Goal: Information Seeking & Learning: Learn about a topic

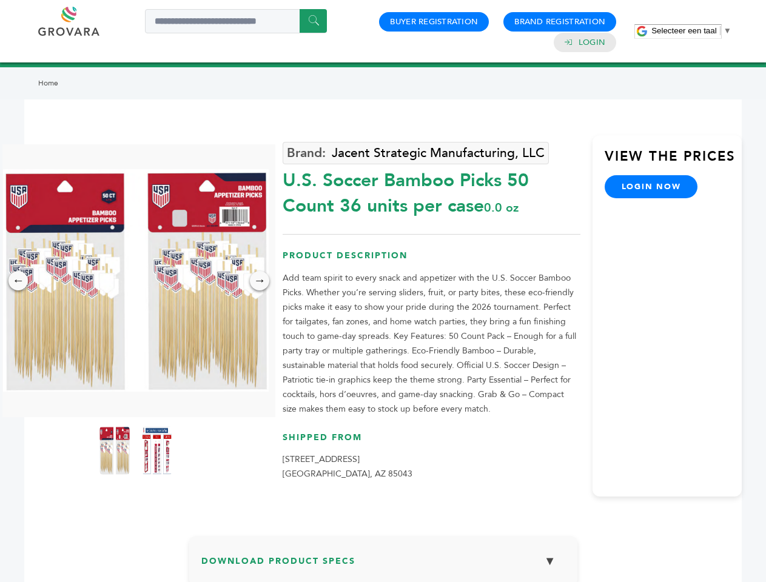
click at [692, 30] on span "Selecteer een taal" at bounding box center [684, 30] width 65 height 9
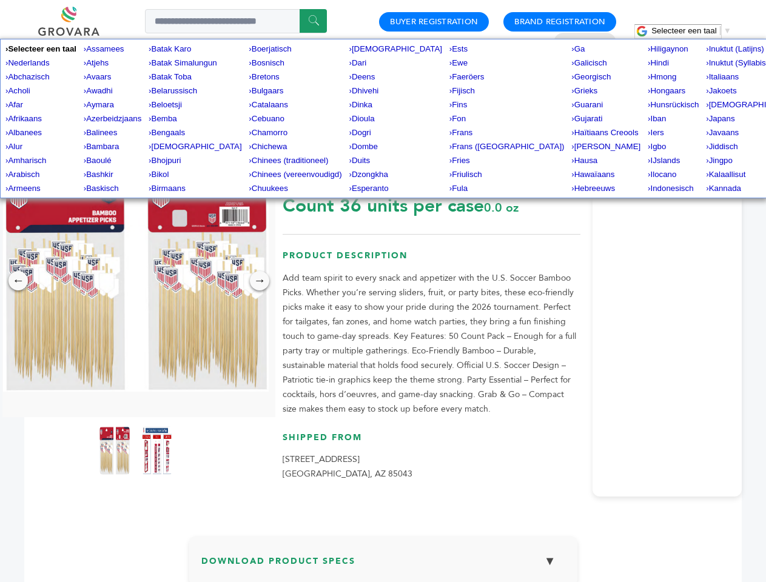
click at [136, 280] on img at bounding box center [136, 280] width 266 height 223
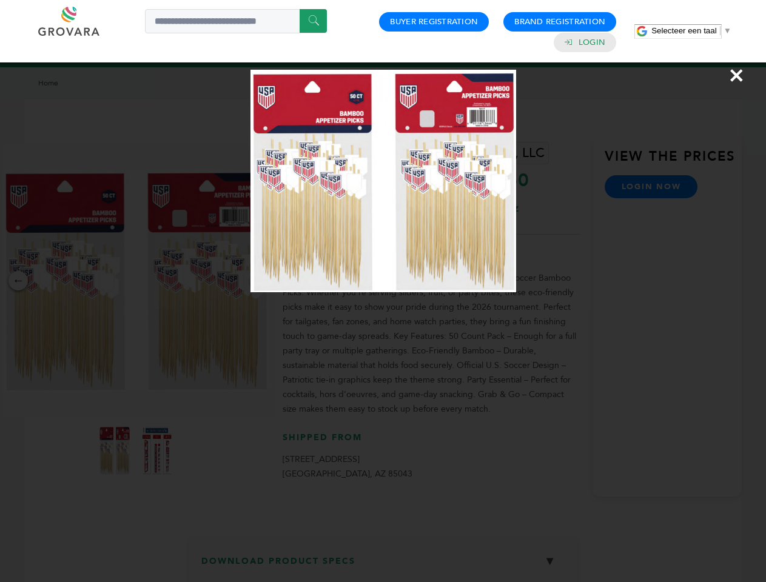
click at [18, 281] on div "×" at bounding box center [383, 291] width 766 height 582
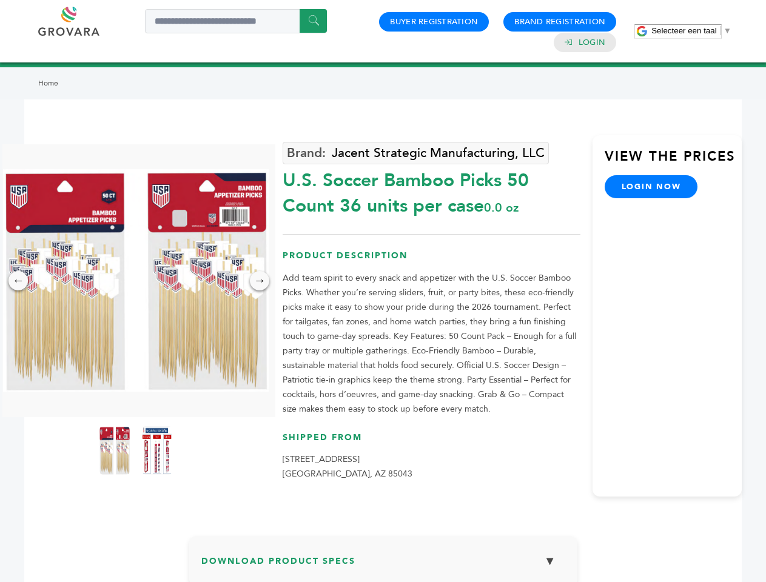
click at [260, 281] on div "→" at bounding box center [259, 280] width 19 height 19
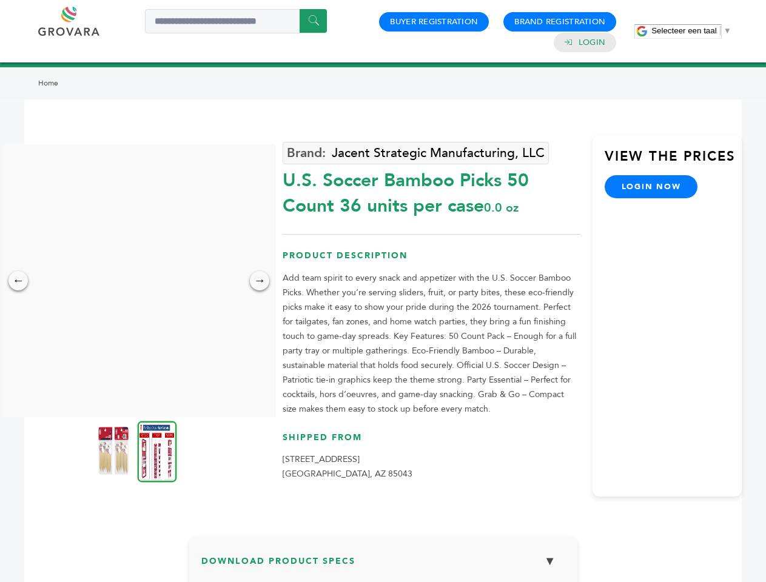
click at [115, 451] on img at bounding box center [113, 451] width 30 height 49
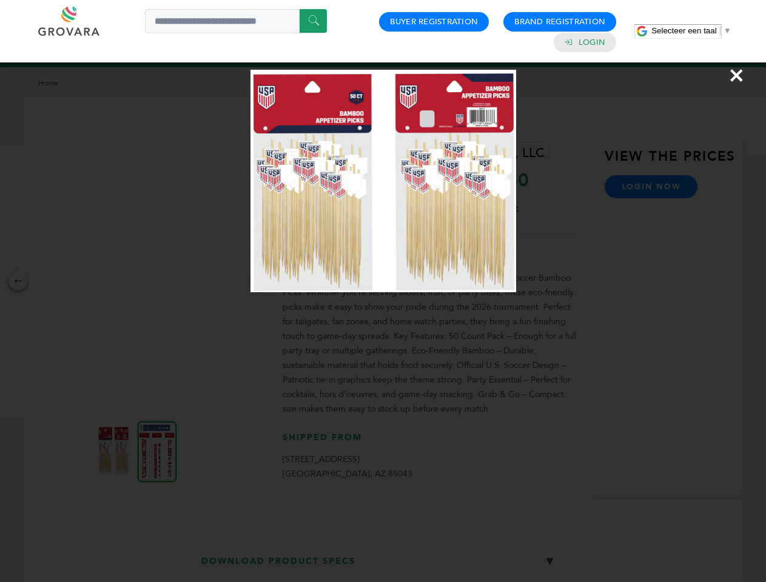
click at [157, 451] on div "×" at bounding box center [383, 291] width 766 height 582
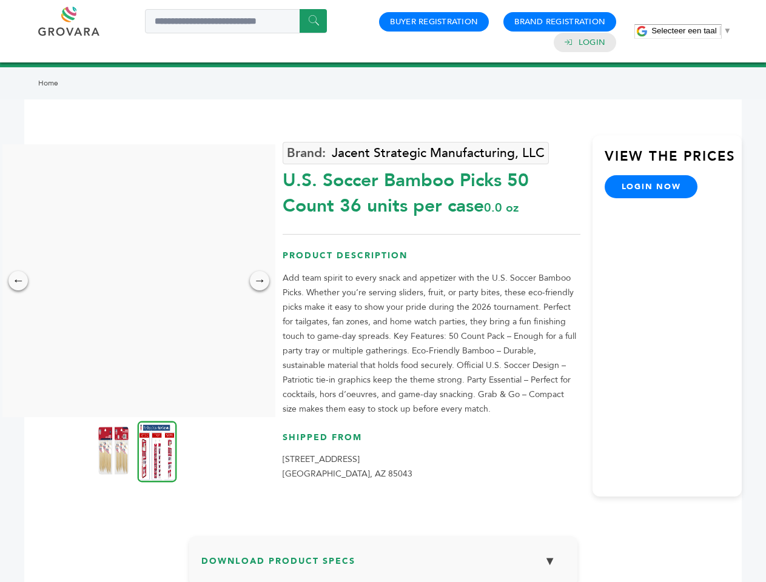
click at [383, 565] on h3 "Download Product Specs ▼" at bounding box center [383, 565] width 364 height 35
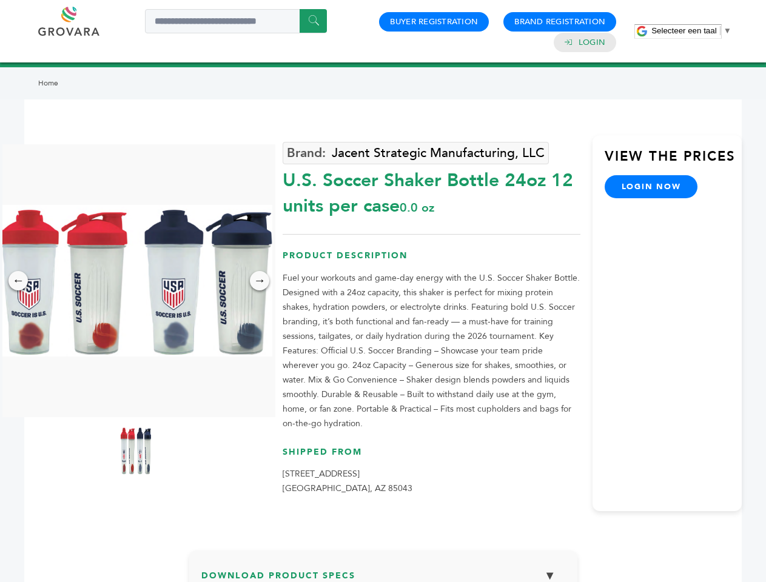
click at [692, 30] on span "Selecteer een taal" at bounding box center [684, 30] width 65 height 9
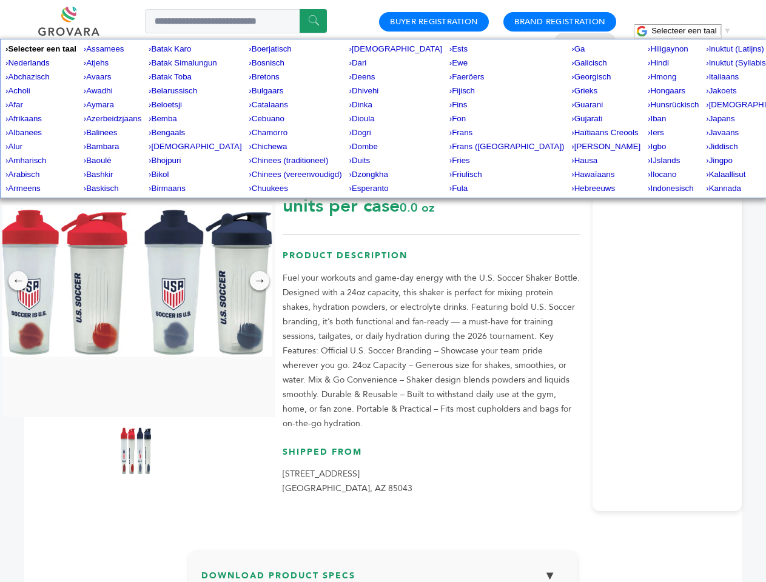
click at [136, 281] on img at bounding box center [135, 281] width 273 height 152
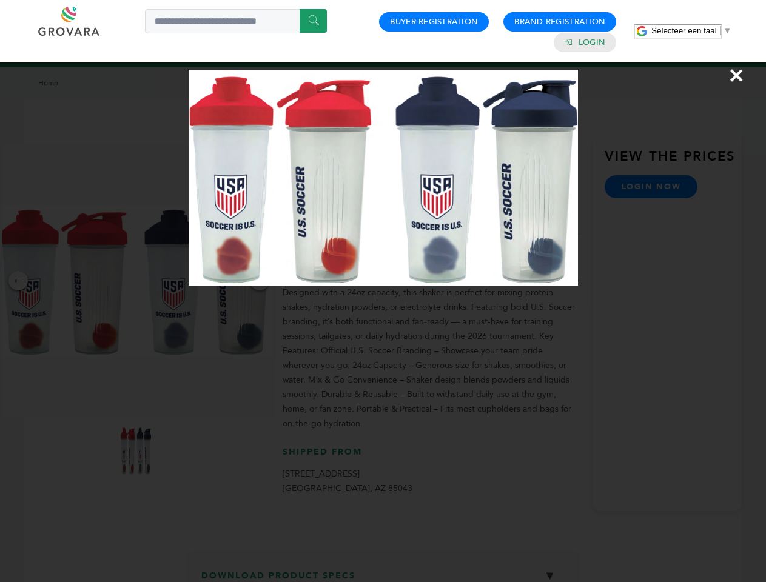
click at [18, 281] on div "×" at bounding box center [383, 291] width 766 height 582
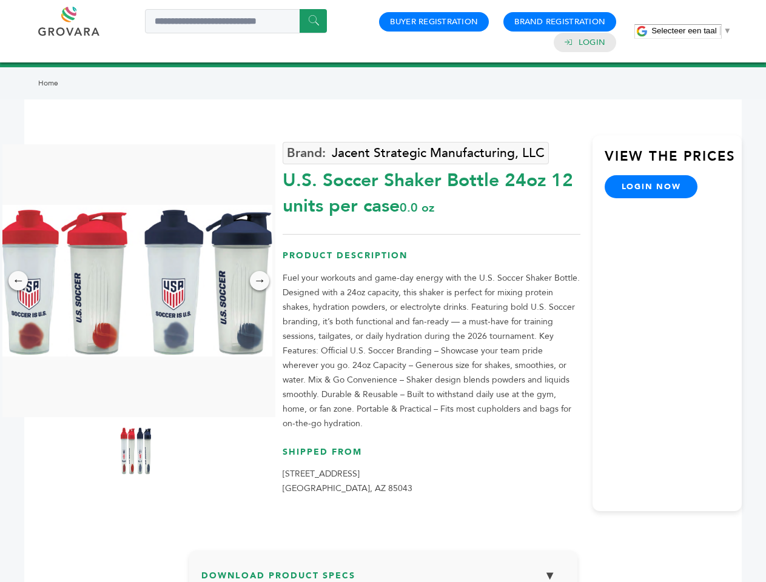
click at [260, 281] on div "→" at bounding box center [259, 280] width 19 height 19
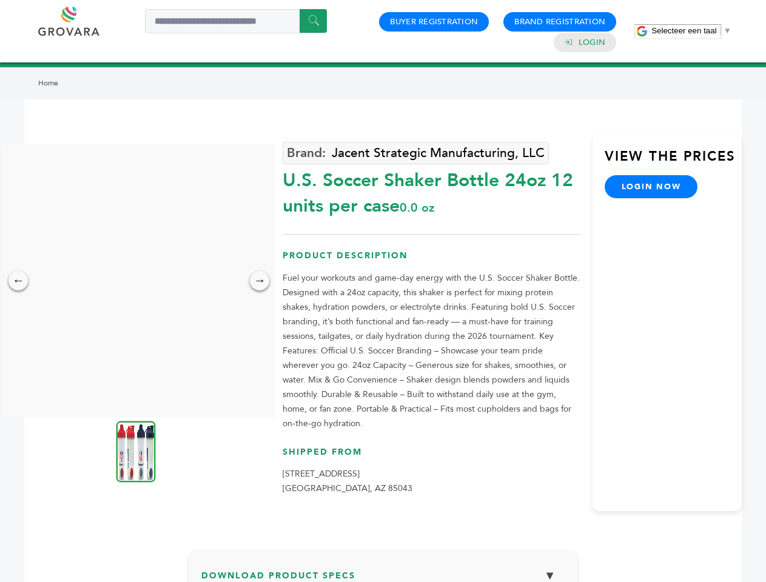
click at [136, 451] on img at bounding box center [135, 451] width 39 height 61
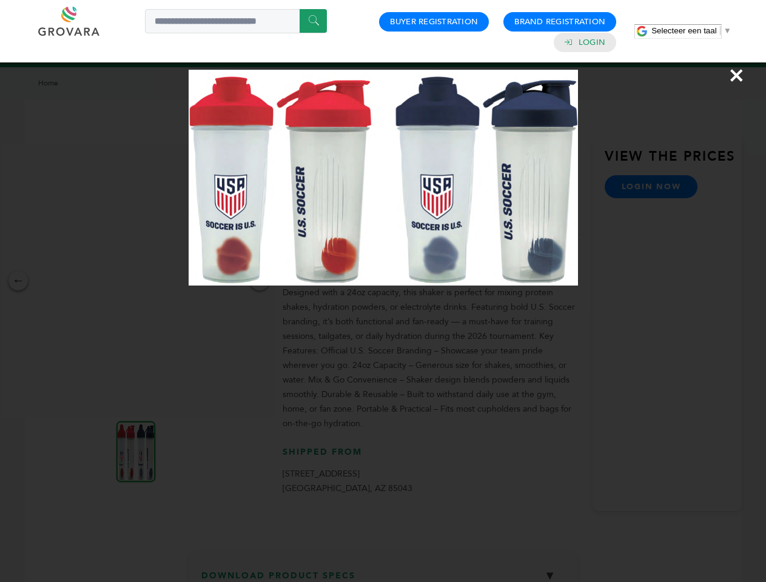
click at [383, 573] on div "×" at bounding box center [383, 291] width 766 height 582
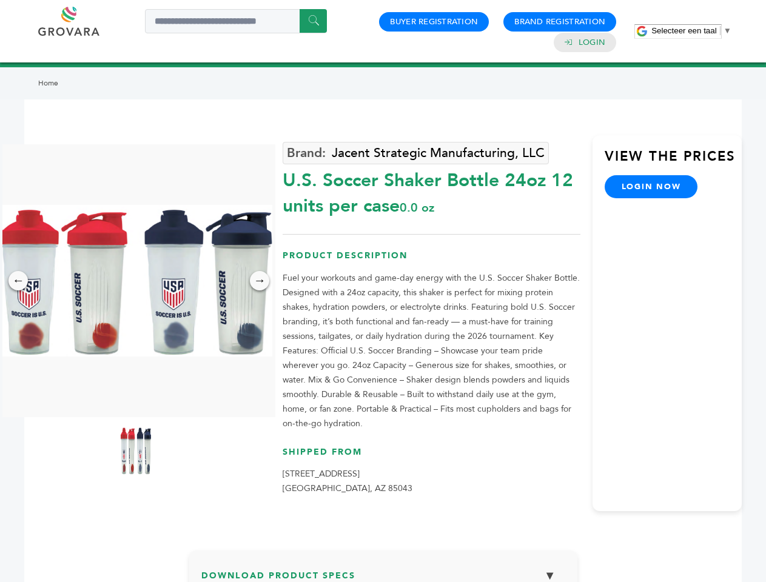
click at [692, 30] on span "Selecteer een taal" at bounding box center [684, 30] width 65 height 9
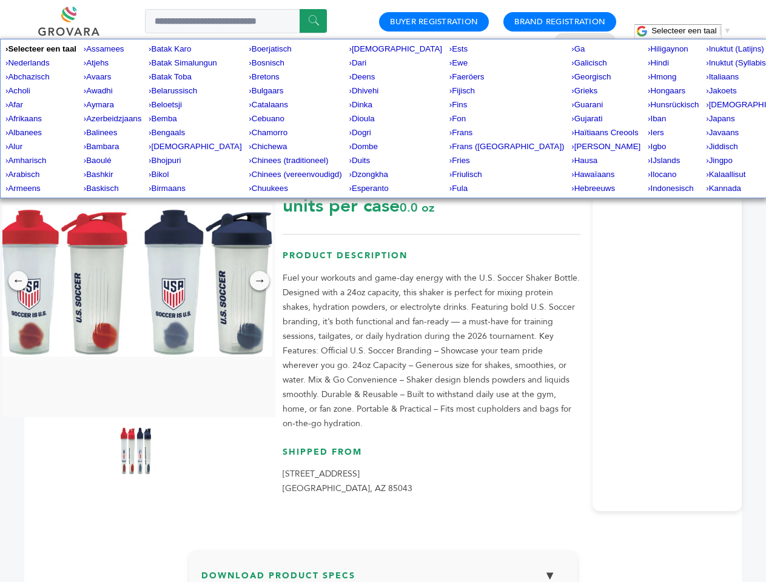
click at [136, 281] on img at bounding box center [135, 281] width 273 height 152
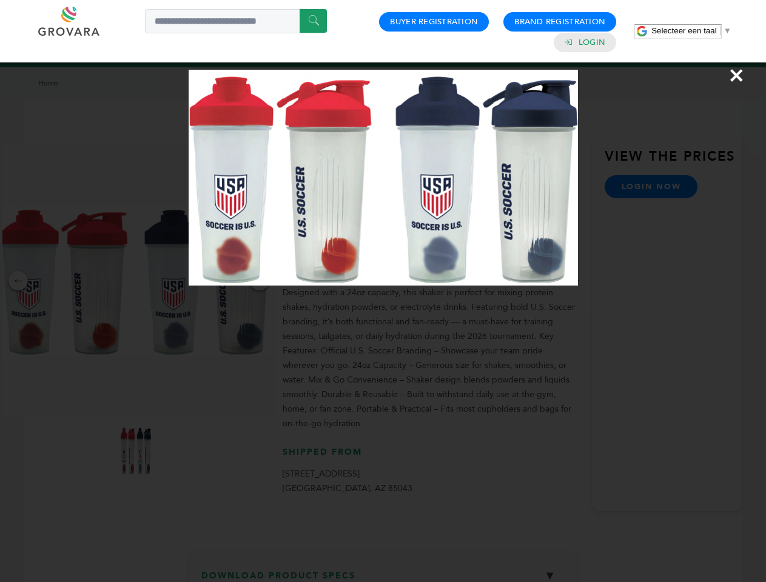
click at [18, 281] on div "×" at bounding box center [383, 291] width 766 height 582
click at [260, 281] on div "→" at bounding box center [259, 280] width 19 height 19
click at [136, 451] on img at bounding box center [136, 451] width 30 height 49
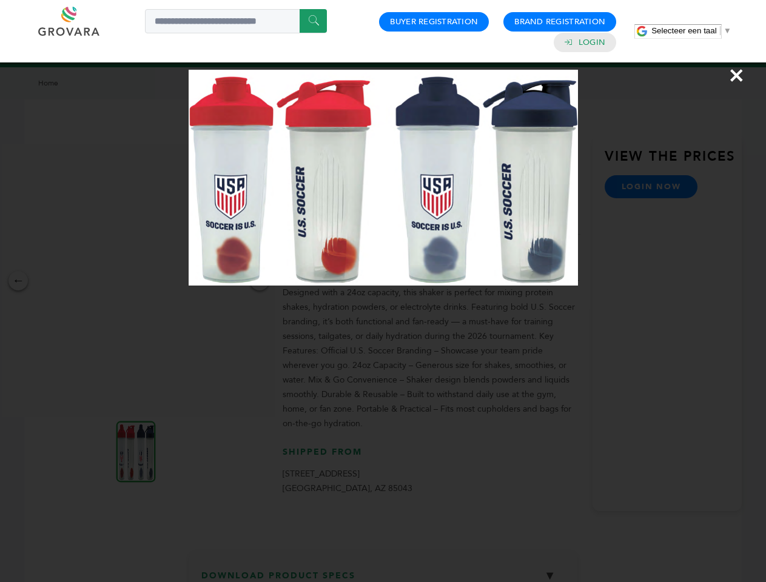
click at [383, 573] on div "×" at bounding box center [383, 291] width 766 height 582
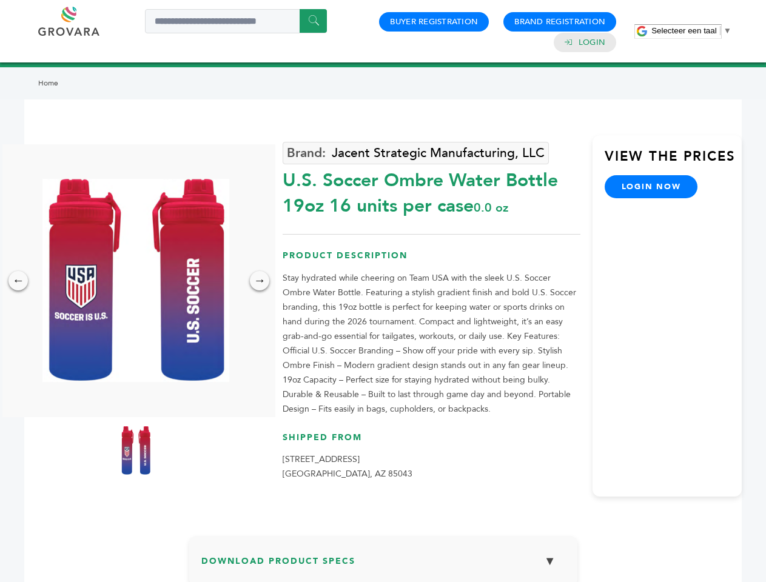
click at [692, 30] on span "Selecteer een taal" at bounding box center [684, 30] width 65 height 9
